Goal: Task Accomplishment & Management: Complete application form

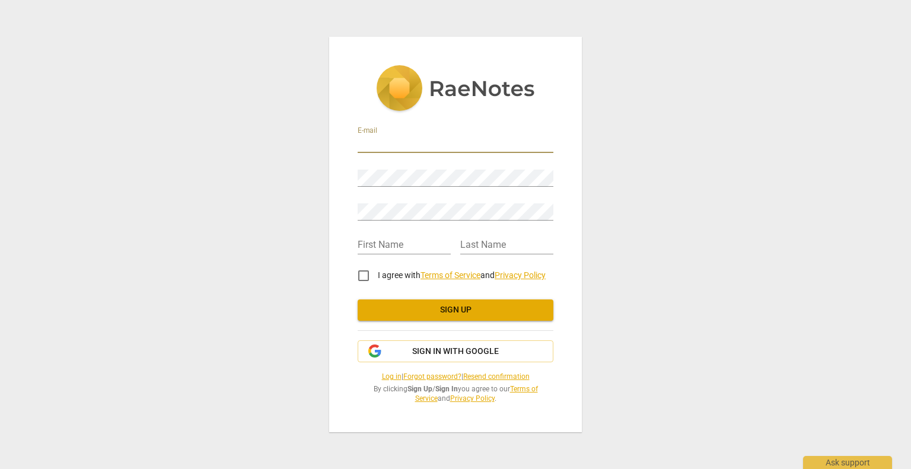
click at [384, 144] on input "email" at bounding box center [456, 144] width 196 height 17
click at [527, 142] on input "[EMAIL_ADDRESS][DOMAIN_NAME]" at bounding box center [456, 144] width 196 height 17
type input "r"
type input "[EMAIL_ADDRESS][DOMAIN_NAME]"
type input "Rene"
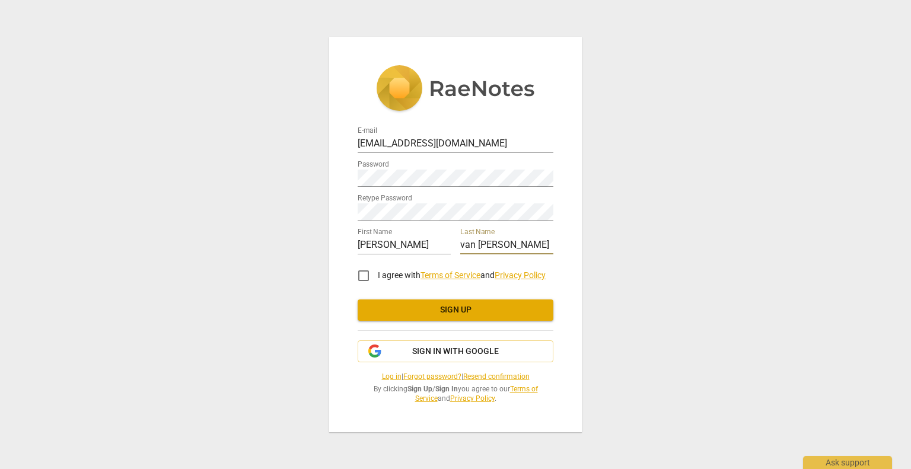
type input "van Dongen"
click at [364, 275] on input "I agree with Terms of Service and Privacy Policy" at bounding box center [363, 276] width 28 height 28
checkbox input "true"
click at [432, 308] on span "Sign up" at bounding box center [455, 310] width 177 height 12
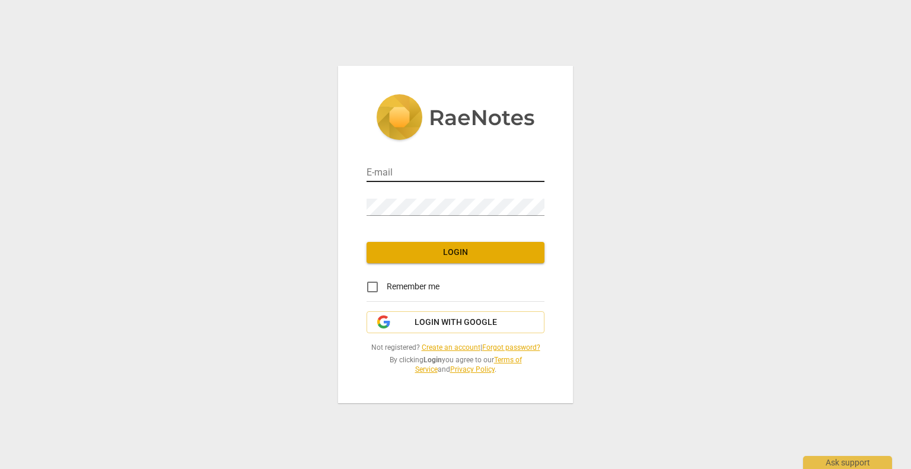
click at [384, 170] on input "email" at bounding box center [456, 173] width 178 height 17
type input "[EMAIL_ADDRESS][DOMAIN_NAME]"
click at [373, 286] on input "Remember me" at bounding box center [372, 287] width 28 height 28
checkbox input "true"
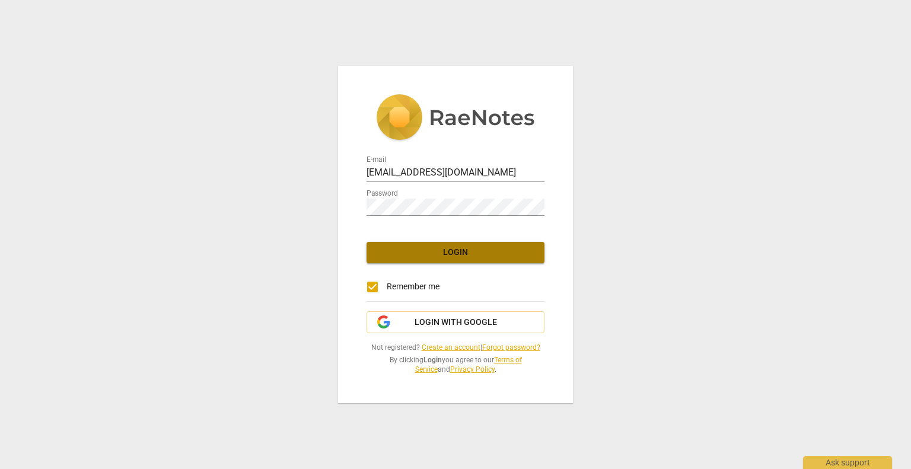
click at [440, 259] on button "Login" at bounding box center [456, 252] width 178 height 21
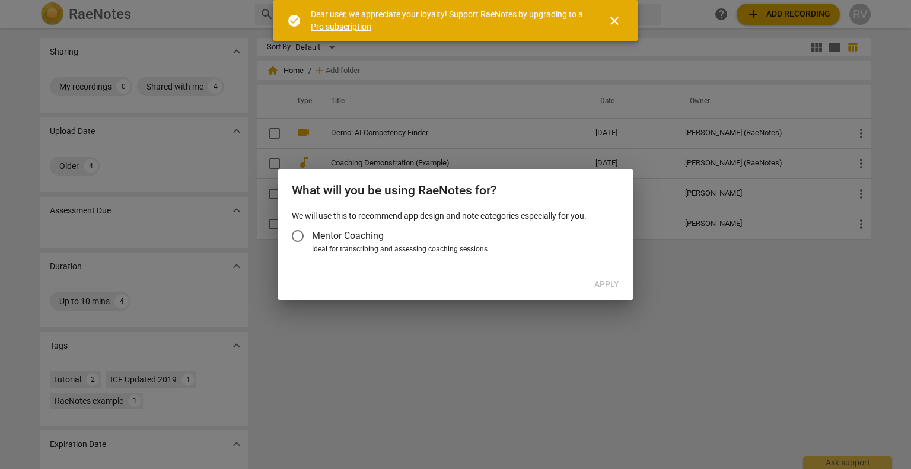
click at [299, 235] on input "Mentor Coaching" at bounding box center [297, 236] width 28 height 28
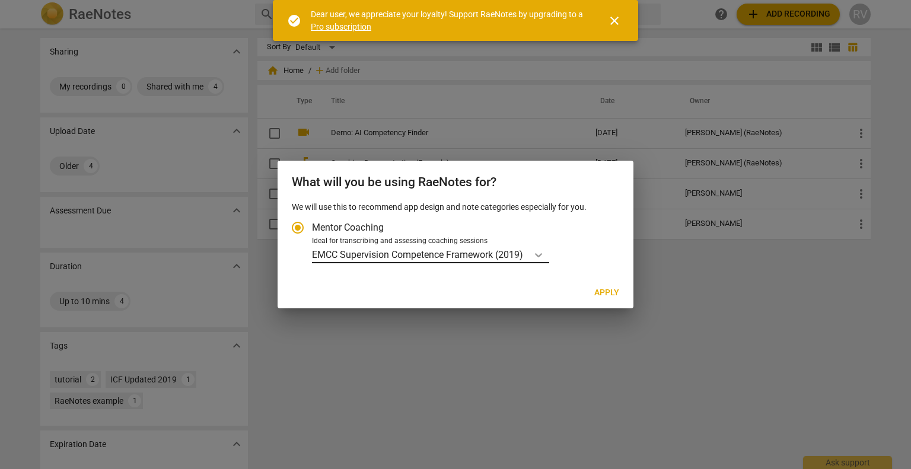
click at [541, 258] on icon "Account type" at bounding box center [539, 255] width 12 height 12
click at [0, 0] on input "Ideal for transcribing and assessing coaching sessions EMCC Supervision Compete…" at bounding box center [0, 0] width 0 height 0
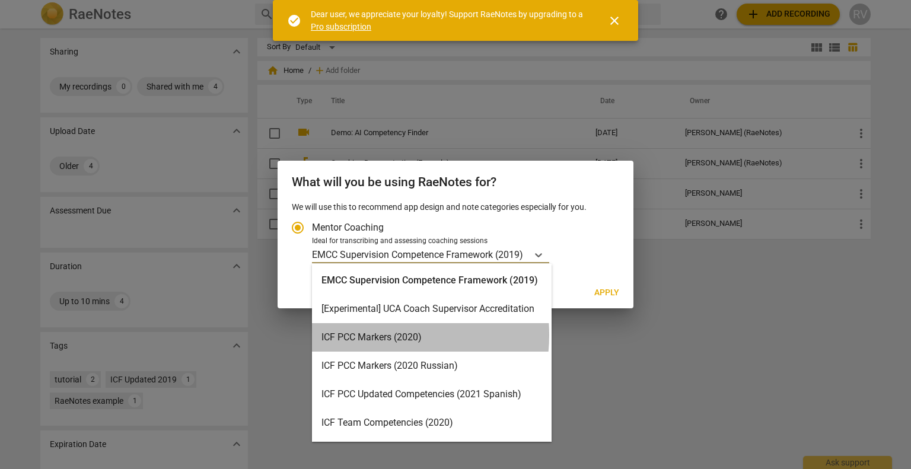
click at [368, 335] on div "ICF PCC Markers (2020)" at bounding box center [432, 337] width 240 height 28
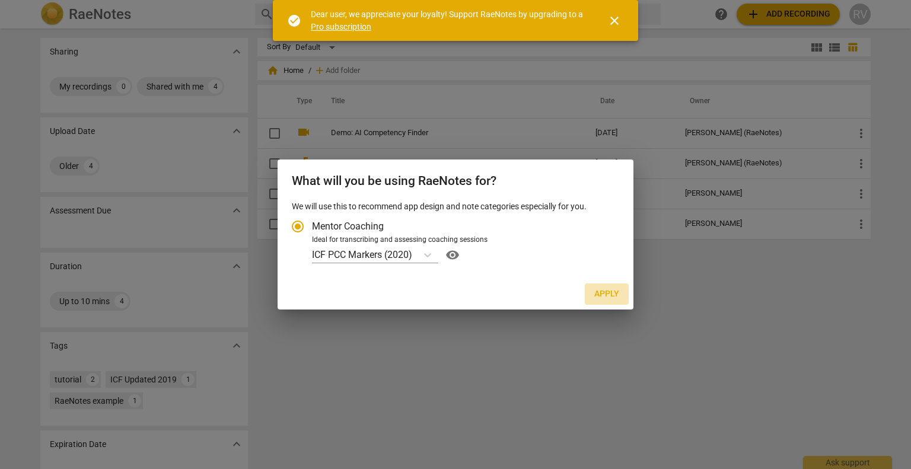
click at [599, 296] on span "Apply" at bounding box center [606, 294] width 25 height 12
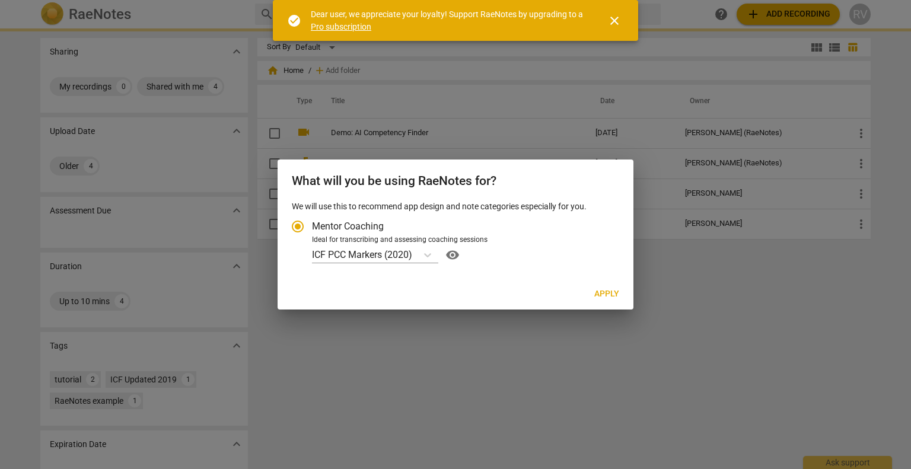
radio input "false"
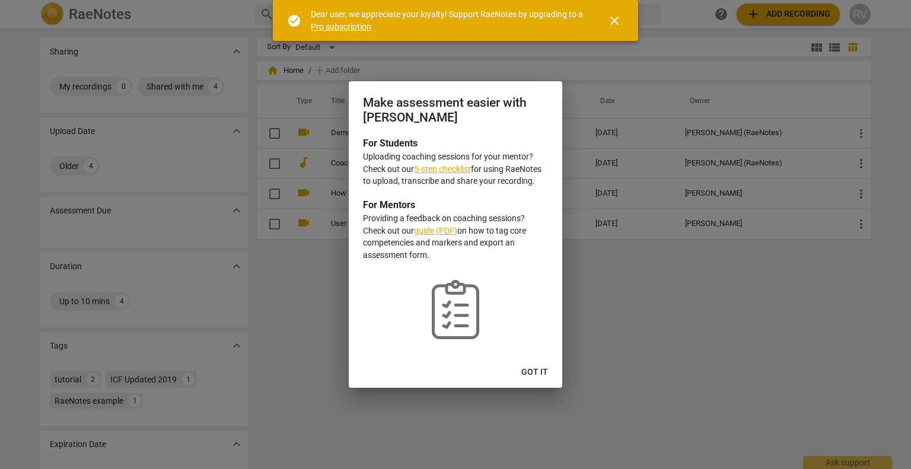
click at [437, 168] on link "5-step checklist" at bounding box center [442, 168] width 57 height 9
click at [616, 18] on span "close" at bounding box center [614, 21] width 14 height 14
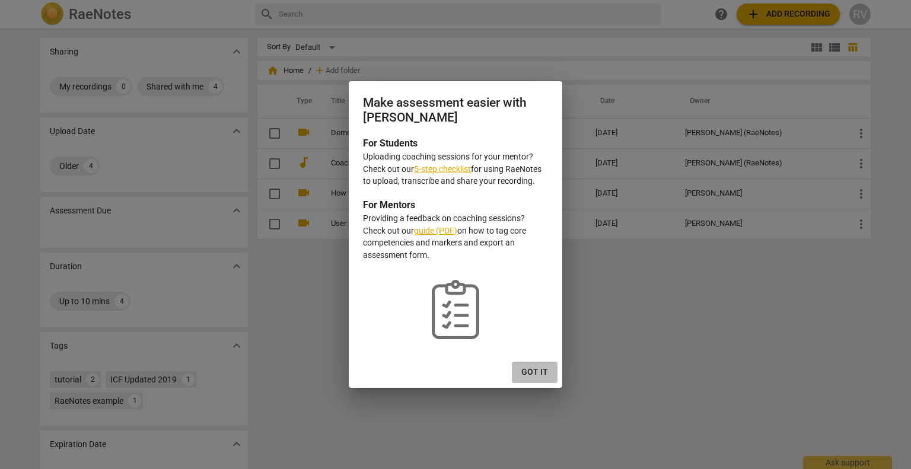
click at [539, 367] on span "Got it" at bounding box center [534, 373] width 27 height 12
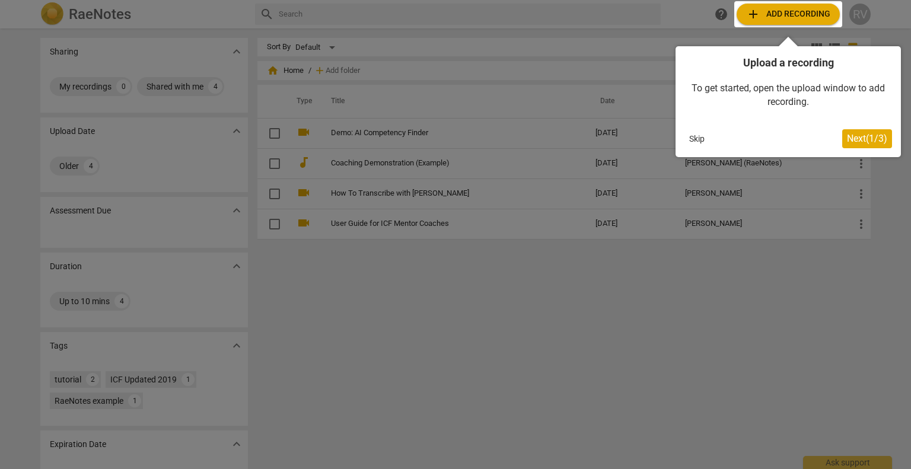
click at [858, 139] on span "Next ( 1 / 3 )" at bounding box center [867, 138] width 40 height 11
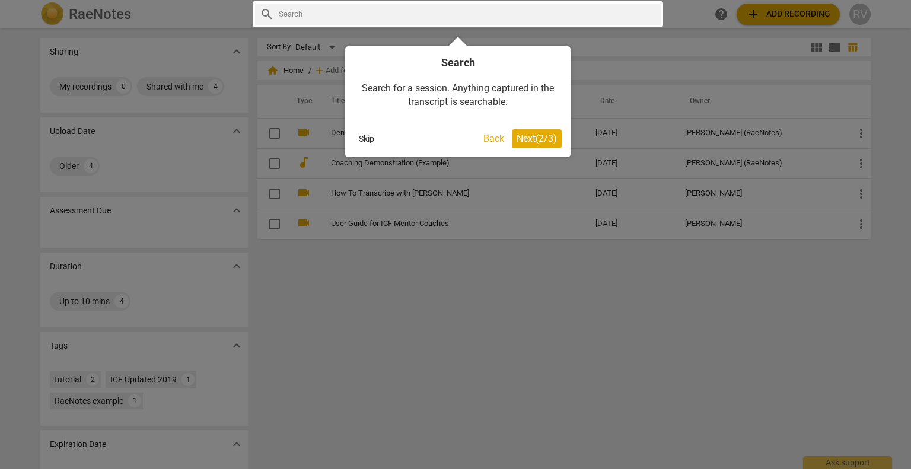
click at [533, 142] on span "Next ( 2 / 3 )" at bounding box center [537, 138] width 40 height 11
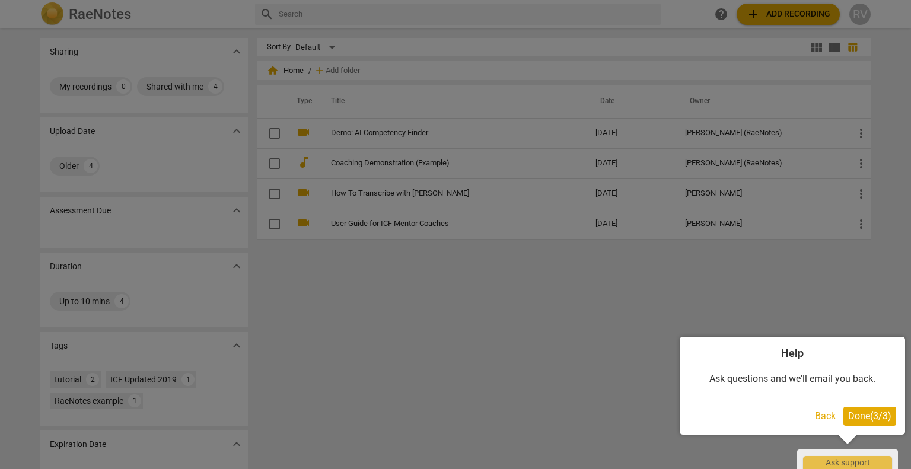
click at [857, 417] on span "Done ( 3 / 3 )" at bounding box center [869, 415] width 43 height 11
